Goal: Task Accomplishment & Management: Manage account settings

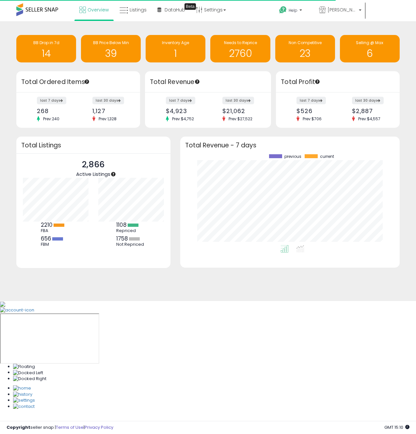
scroll to position [91, 207]
click at [140, 9] on span "Listings" at bounding box center [138, 10] width 17 height 7
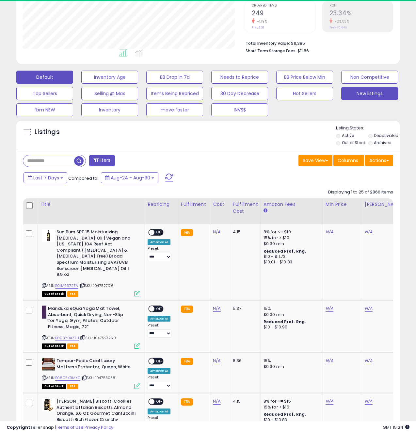
scroll to position [134, 222]
click at [361, 93] on button "New listings" at bounding box center [370, 93] width 57 height 13
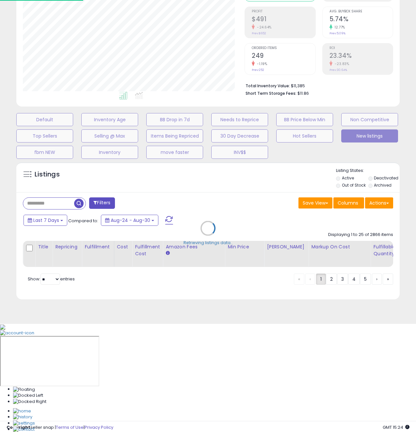
scroll to position [0, 0]
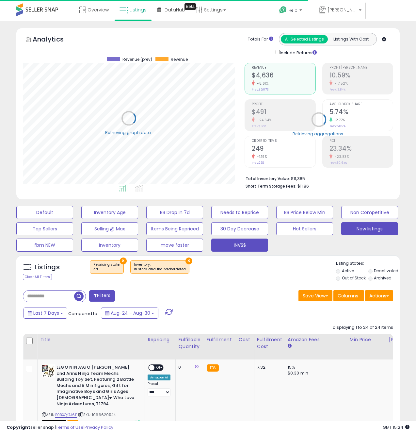
select select "**"
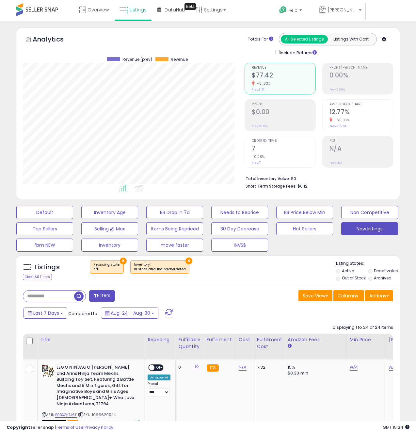
scroll to position [134, 222]
click at [188, 339] on div "Fulfillable Quantity" at bounding box center [189, 343] width 23 height 14
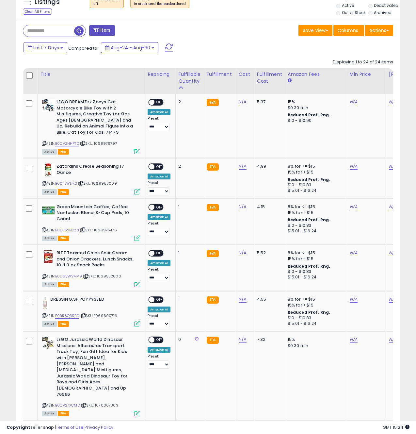
scroll to position [264, 0]
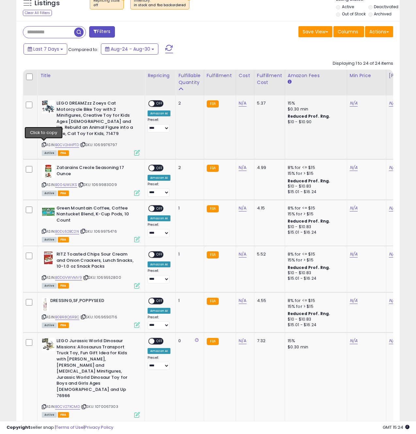
click at [43, 143] on icon at bounding box center [44, 145] width 4 height 4
click at [243, 104] on link "N/A" at bounding box center [243, 103] width 8 height 7
type input "*"
click at [264, 87] on icon "submit" at bounding box center [262, 87] width 4 height 4
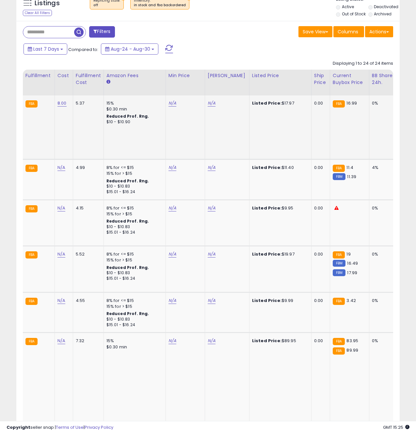
scroll to position [0, 187]
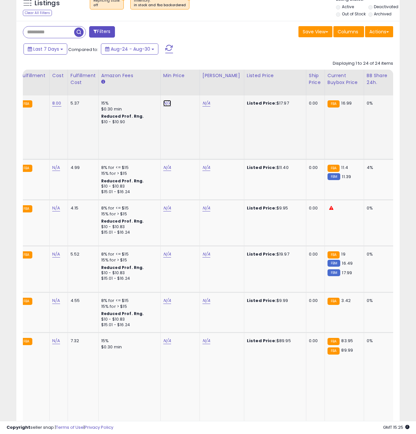
click at [165, 103] on link "N/A" at bounding box center [167, 103] width 8 height 7
type input "*****"
click at [188, 80] on icon "submit" at bounding box center [186, 80] width 4 height 4
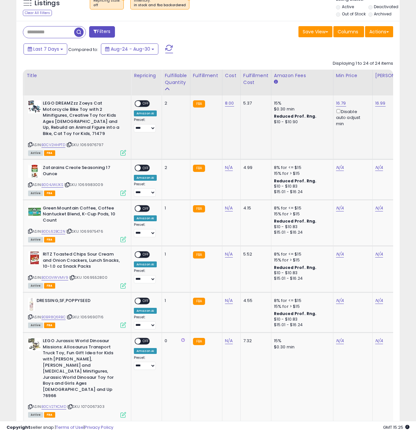
click at [123, 150] on icon at bounding box center [124, 153] width 6 height 6
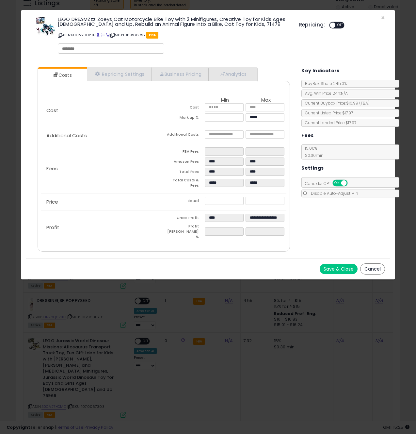
click at [334, 264] on button "Save & Close" at bounding box center [339, 269] width 38 height 10
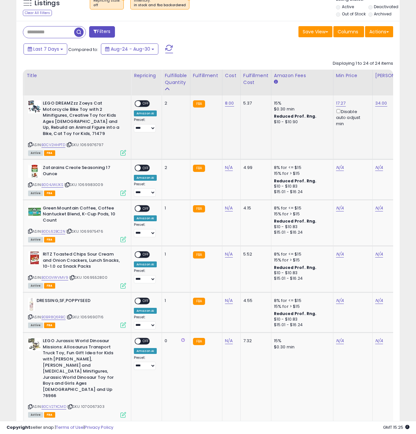
click at [142, 103] on span "OFF" at bounding box center [146, 104] width 10 height 6
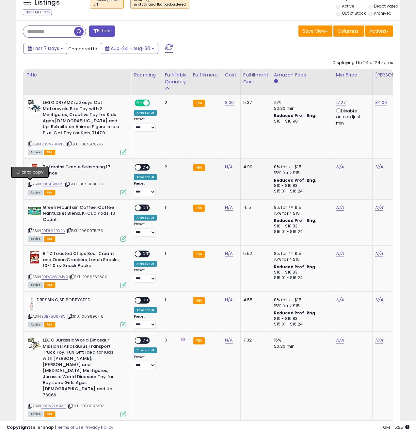
click at [31, 184] on icon at bounding box center [30, 184] width 4 height 4
click at [226, 169] on link "N/A" at bounding box center [229, 167] width 8 height 7
type input "****"
click at [254, 153] on button "submit" at bounding box center [248, 151] width 11 height 10
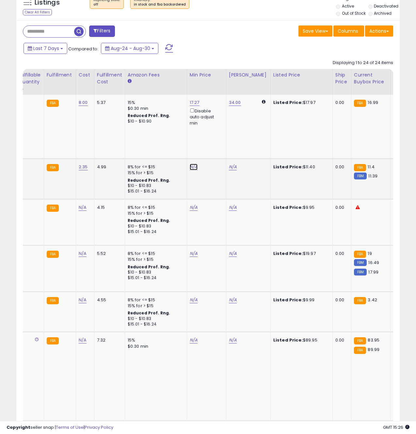
click at [190, 168] on link "N/A" at bounding box center [194, 167] width 8 height 7
type input "*****"
click at [214, 144] on icon "submit" at bounding box center [212, 144] width 4 height 4
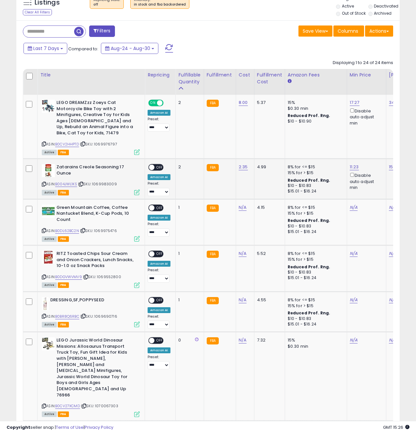
click at [137, 192] on icon at bounding box center [137, 193] width 6 height 6
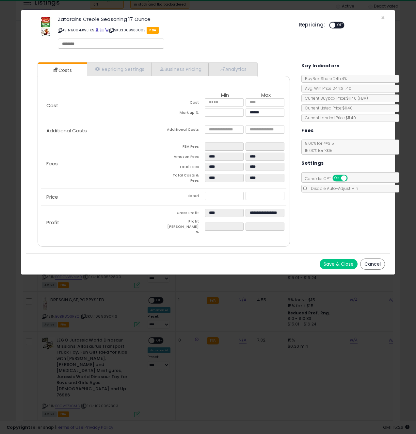
click at [336, 259] on button "Save & Close" at bounding box center [339, 264] width 38 height 10
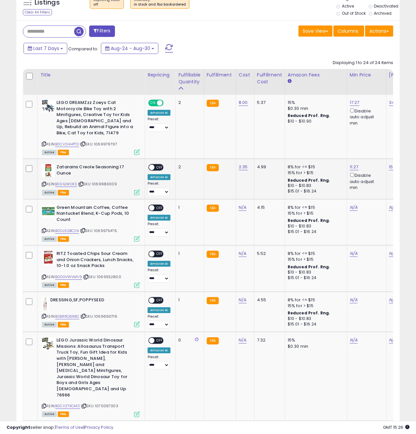
click at [156, 168] on span "OFF" at bounding box center [160, 168] width 10 height 6
click at [244, 208] on link "N/A" at bounding box center [243, 207] width 8 height 7
type input "*"
click at [264, 190] on icon "submit" at bounding box center [262, 191] width 4 height 4
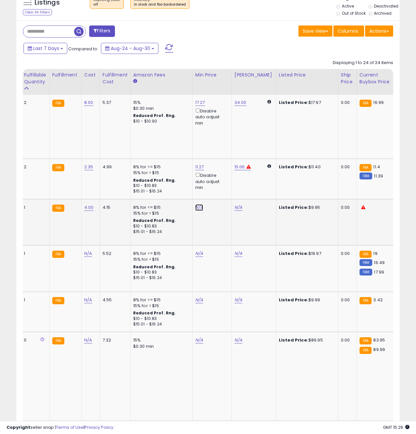
click at [195, 209] on link "N/A" at bounding box center [199, 207] width 8 height 7
type input "****"
click at [224, 187] on button "submit" at bounding box center [217, 185] width 11 height 10
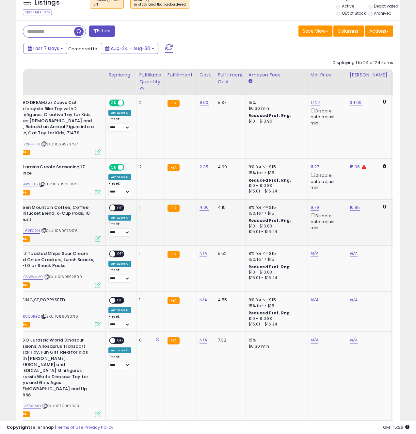
click at [99, 239] on icon at bounding box center [98, 239] width 6 height 6
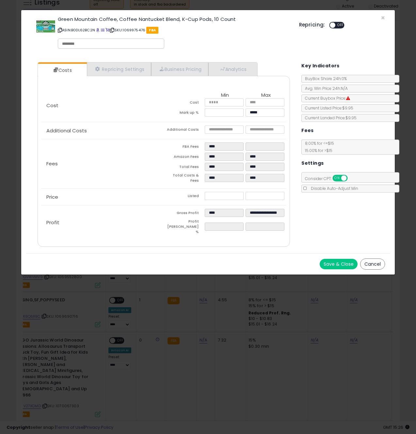
click at [337, 259] on button "Save & Close" at bounding box center [339, 264] width 38 height 10
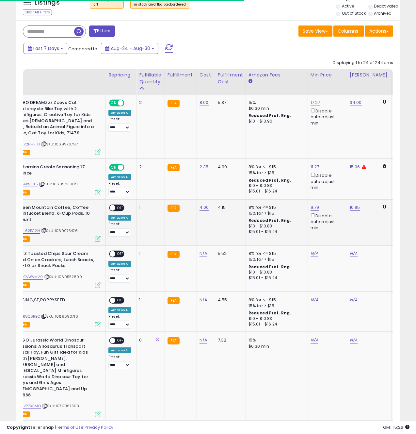
click at [118, 206] on span "OFF" at bounding box center [120, 208] width 10 height 6
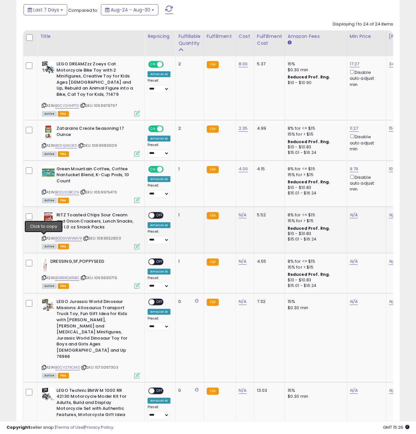
click at [44, 237] on icon at bounding box center [44, 239] width 4 height 4
click at [350, 217] on link "N/A" at bounding box center [354, 215] width 8 height 7
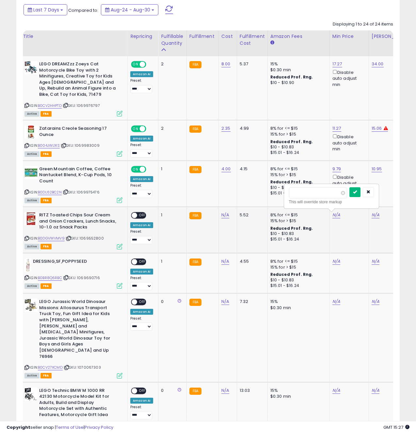
type input "****"
click at [357, 192] on icon "submit" at bounding box center [355, 192] width 4 height 4
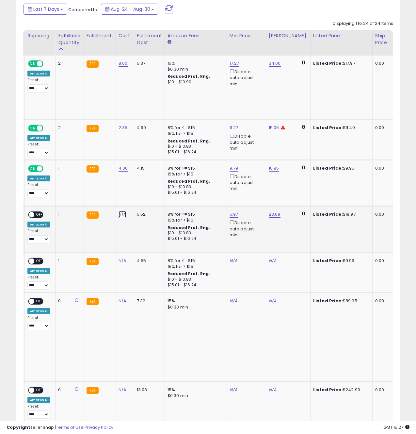
click at [121, 215] on link "N/A" at bounding box center [123, 214] width 8 height 7
type input "****"
click at [144, 197] on icon "submit" at bounding box center [142, 198] width 4 height 4
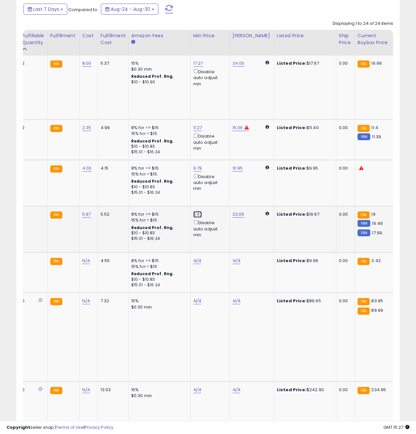
click at [194, 214] on link "5.97" at bounding box center [197, 214] width 9 height 7
type input "*****"
click at [218, 193] on icon "submit" at bounding box center [216, 191] width 4 height 4
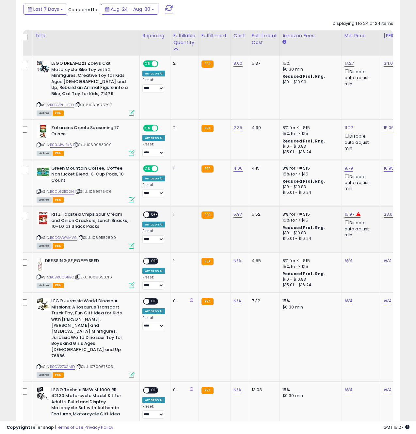
click at [131, 245] on icon at bounding box center [132, 246] width 6 height 6
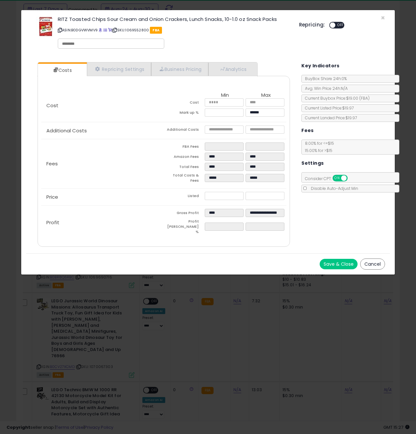
click at [334, 259] on button "Save & Close" at bounding box center [339, 264] width 38 height 10
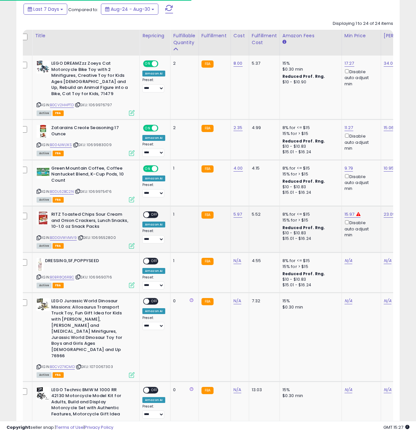
click at [154, 214] on span "OFF" at bounding box center [154, 215] width 10 height 6
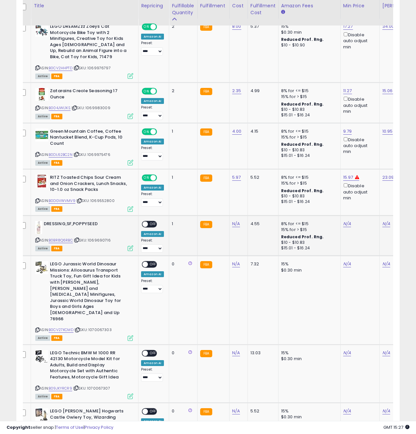
click at [39, 240] on icon at bounding box center [37, 240] width 4 height 4
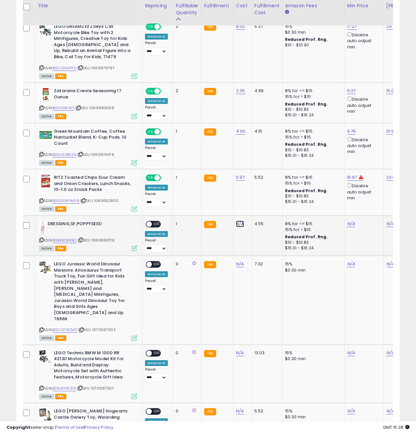
click at [238, 222] on link "N/A" at bounding box center [240, 224] width 8 height 7
type input "****"
click at [261, 208] on icon "submit" at bounding box center [260, 207] width 4 height 4
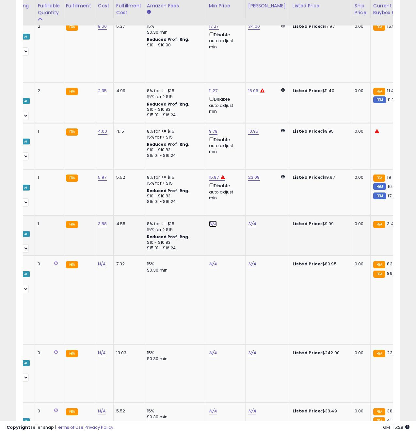
click at [210, 223] on link "N/A" at bounding box center [213, 224] width 8 height 7
type input "****"
click at [234, 201] on icon "submit" at bounding box center [232, 201] width 4 height 4
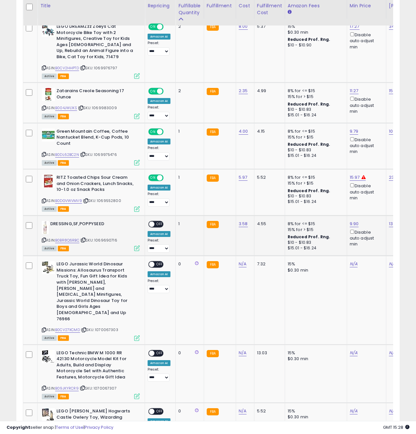
click at [160, 225] on span "OFF" at bounding box center [160, 224] width 10 height 6
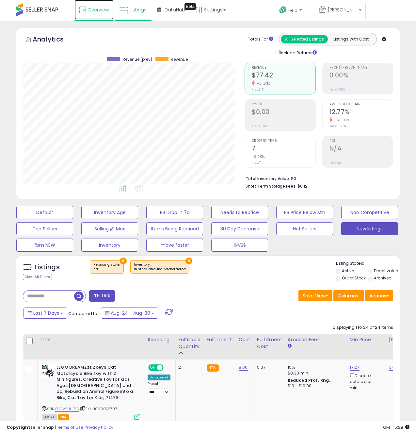
click at [97, 11] on span "Overview" at bounding box center [98, 10] width 21 height 7
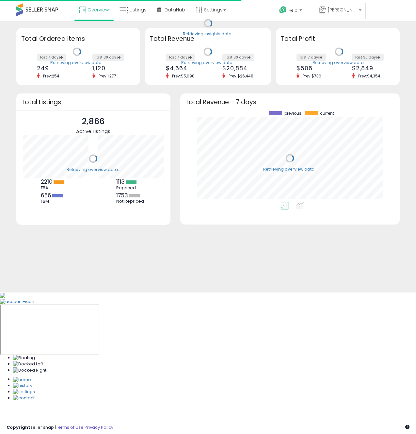
scroll to position [91, 207]
